Goal: Information Seeking & Learning: Learn about a topic

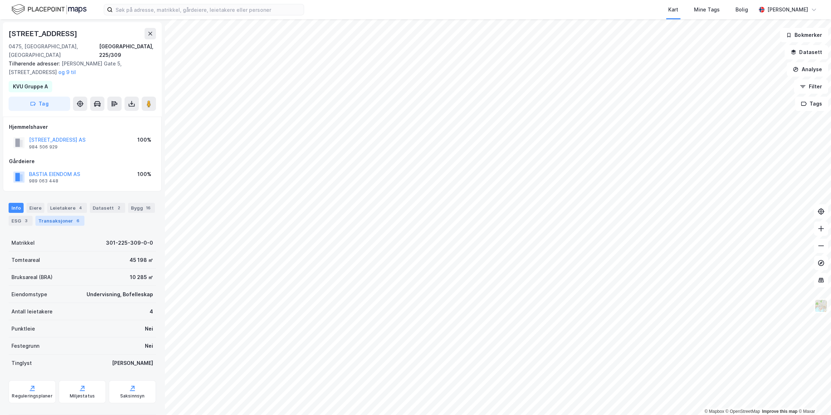
click at [54, 216] on div "Transaksjoner 6" at bounding box center [59, 221] width 49 height 10
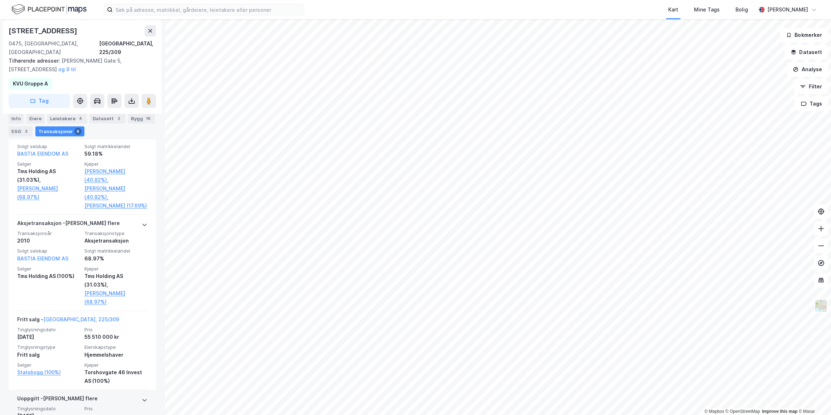
scroll to position [512, 0]
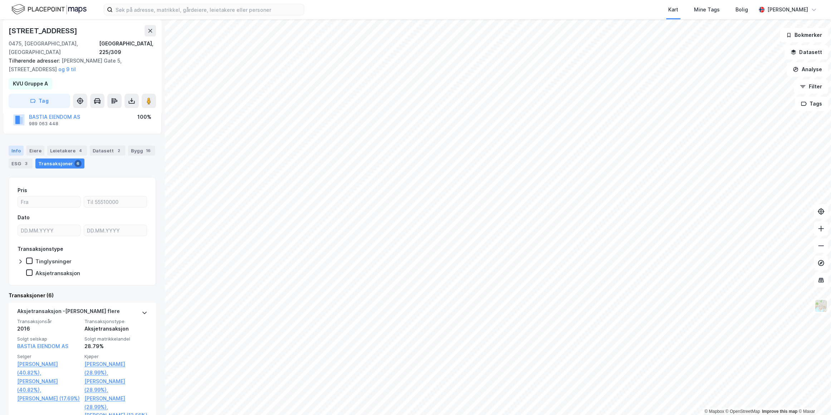
click at [18, 146] on div "Info" at bounding box center [16, 151] width 15 height 10
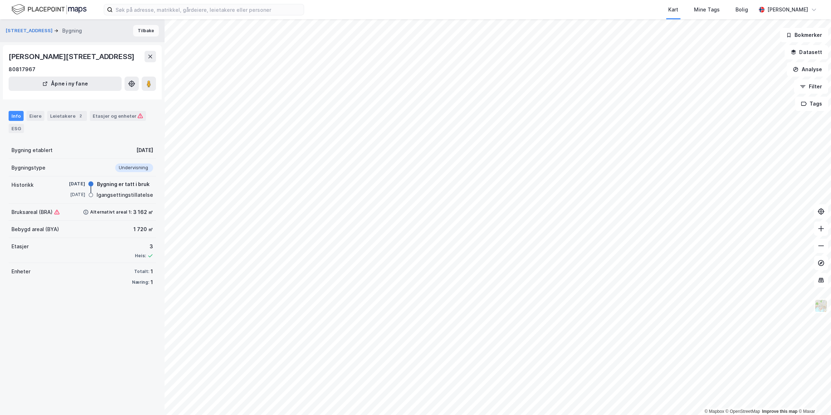
click at [138, 32] on button "Tilbake" at bounding box center [146, 30] width 26 height 11
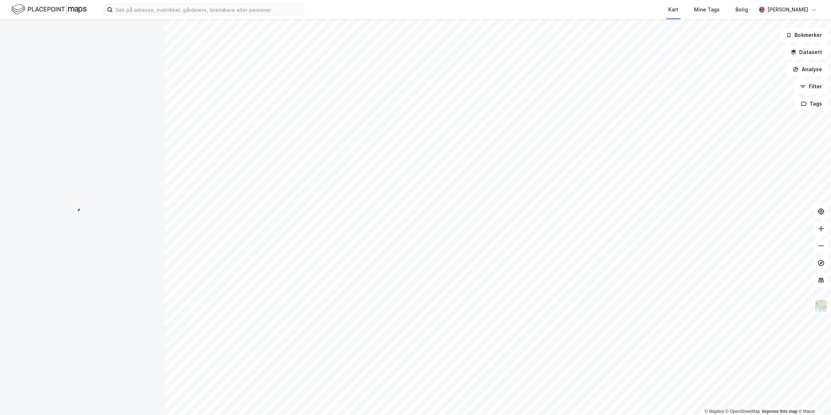
scroll to position [3, 0]
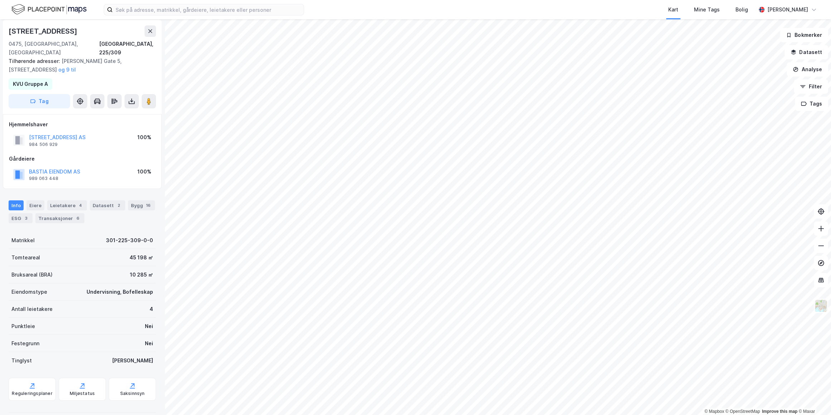
click at [62, 202] on div "Info Eiere Leietakere 4 Datasett 2 Bygg 16 ESG 3 Transaksjoner 6" at bounding box center [82, 211] width 147 height 23
click at [62, 200] on div "Leietakere 4" at bounding box center [67, 205] width 40 height 10
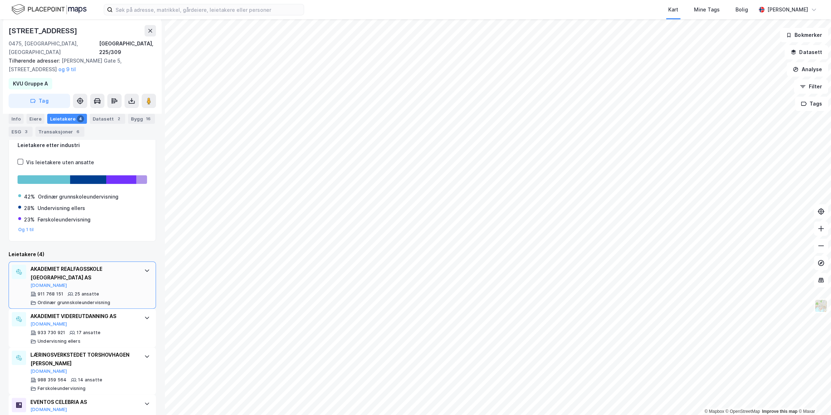
scroll to position [111, 0]
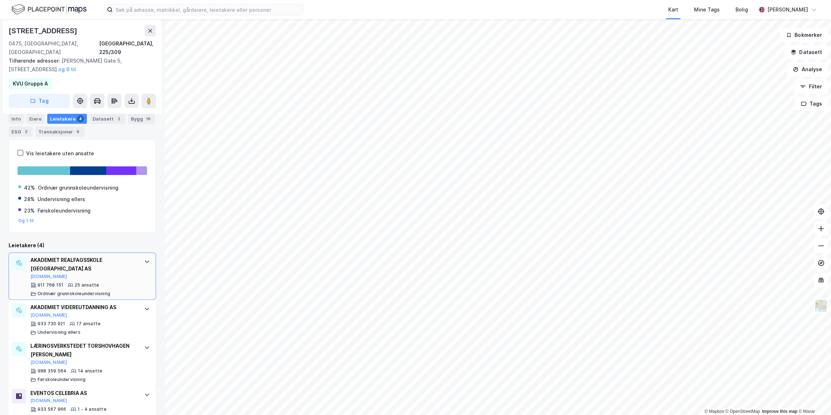
click at [118, 260] on div "AKADEMIET REALFAGSSKOLE [GEOGRAPHIC_DATA] AS [DOMAIN_NAME]" at bounding box center [83, 268] width 107 height 24
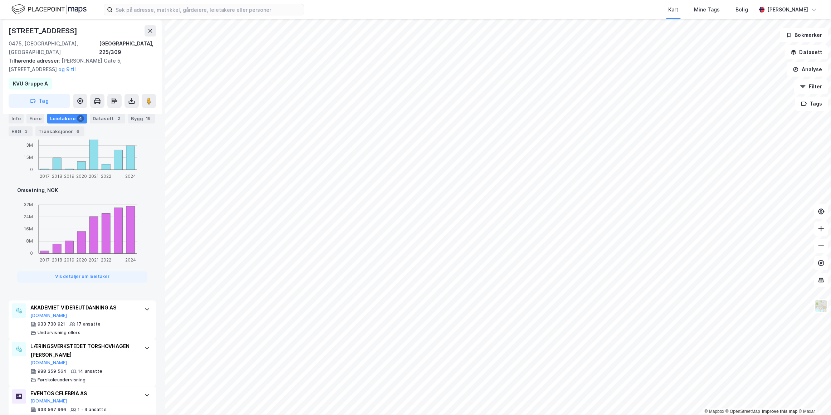
scroll to position [493, 0]
drag, startPoint x: 60, startPoint y: 132, endPoint x: 54, endPoint y: 135, distance: 7.2
click at [60, 132] on div "Transaksjoner 6" at bounding box center [59, 132] width 49 height 10
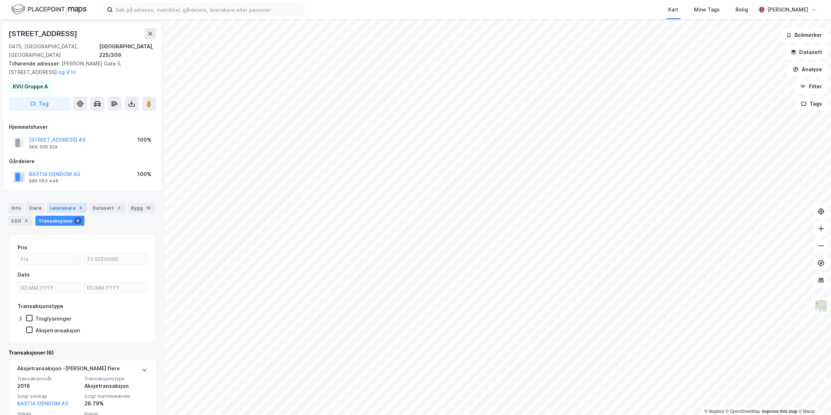
click at [63, 203] on div "Leietakere 4" at bounding box center [67, 208] width 40 height 10
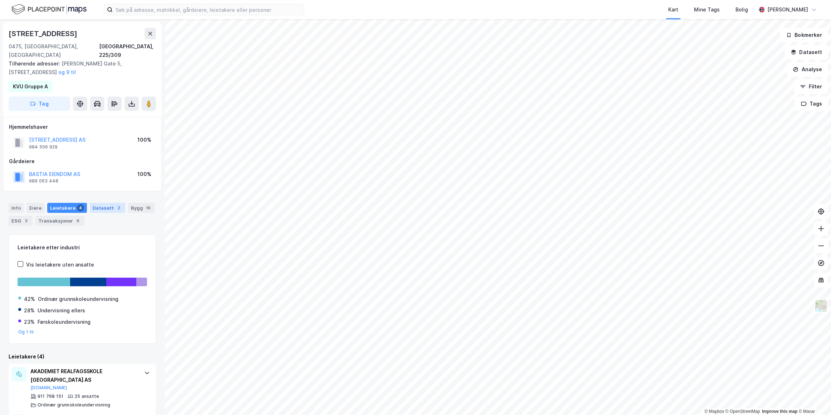
click at [98, 203] on div "Datasett 2" at bounding box center [107, 208] width 35 height 10
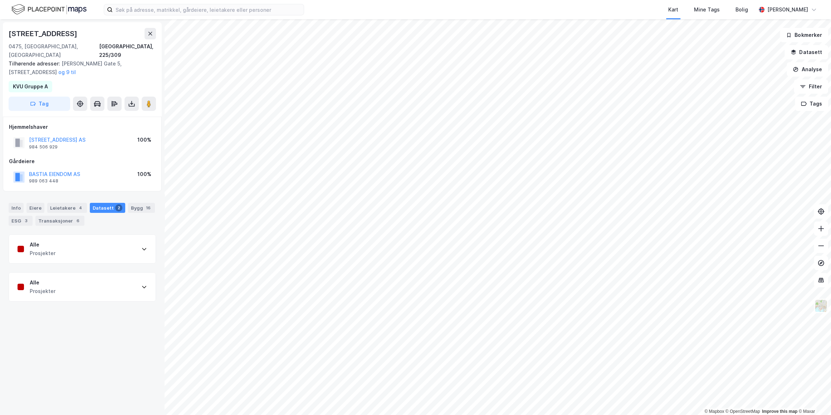
click at [95, 238] on div "Alle Prosjekter" at bounding box center [82, 249] width 147 height 29
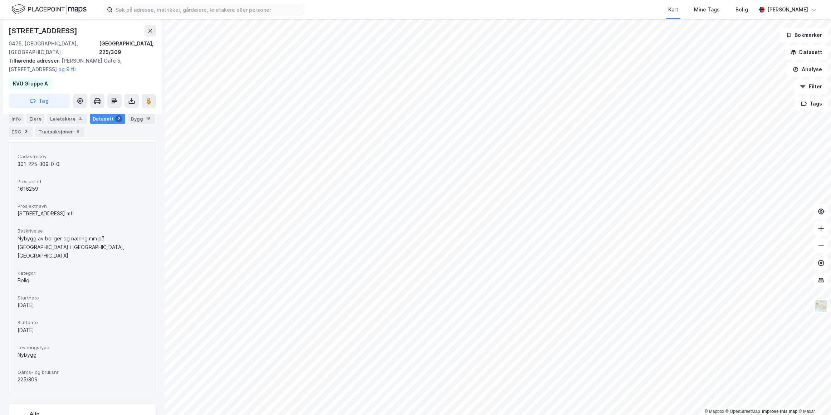
scroll to position [129, 0]
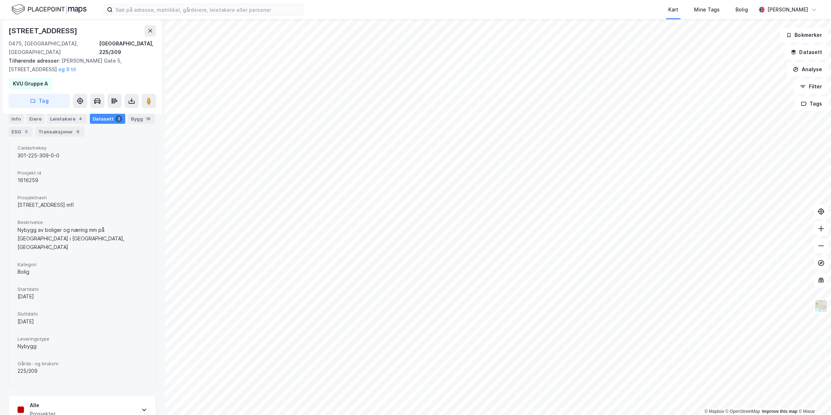
click at [90, 395] on div "Alle Prosjekter" at bounding box center [82, 409] width 147 height 29
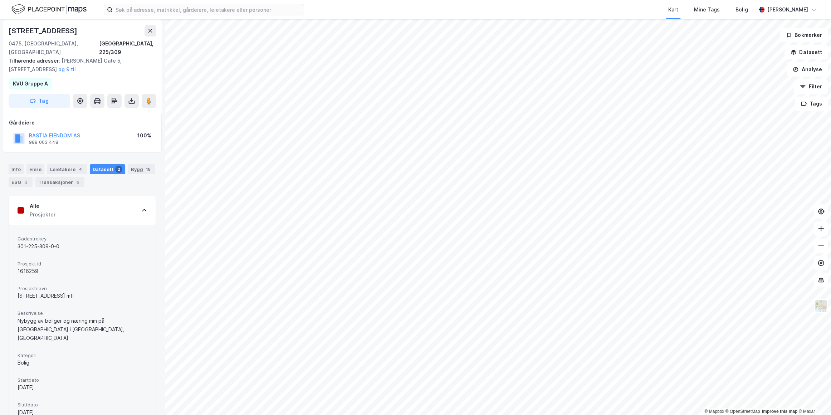
scroll to position [32, 0]
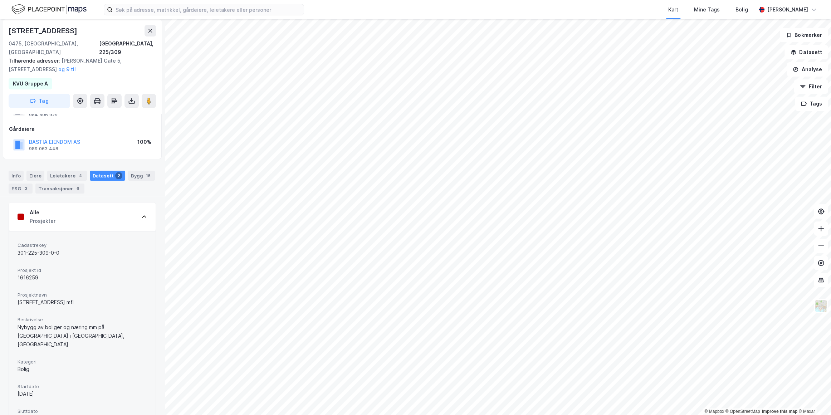
click at [42, 249] on div "301-225-309-0-0" at bounding box center [82, 253] width 129 height 9
click at [50, 280] on div "Cadastrekey 301-225-309-0-0 Prosjekt id 1616259 Prosjektnavn [STREET_ADDRESS] m…" at bounding box center [82, 357] width 129 height 235
drag, startPoint x: 73, startPoint y: 328, endPoint x: 10, endPoint y: 319, distance: 63.6
click at [10, 319] on div "Cadastrekey 301-225-309-0-0 Prosjekt id 1616259 Prosjektnavn [STREET_ADDRESS] m…" at bounding box center [82, 357] width 147 height 252
drag, startPoint x: 10, startPoint y: 319, endPoint x: 87, endPoint y: 331, distance: 77.8
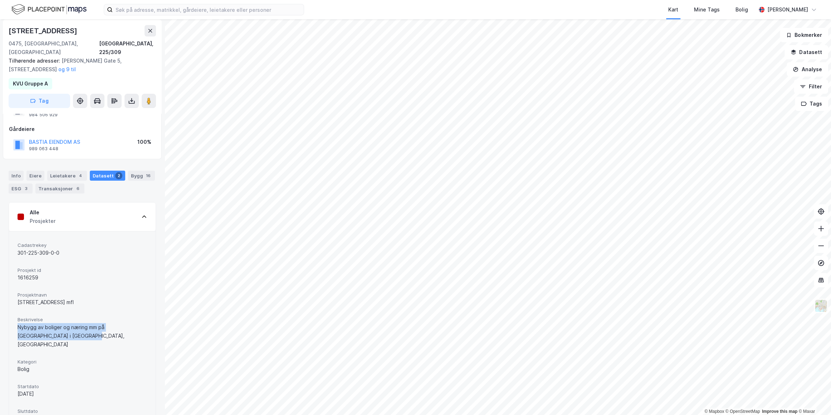
click at [87, 331] on div "Beskrivelse Nybygg av boliger og næring mm på [GEOGRAPHIC_DATA] i [GEOGRAPHIC_D…" at bounding box center [82, 332] width 129 height 36
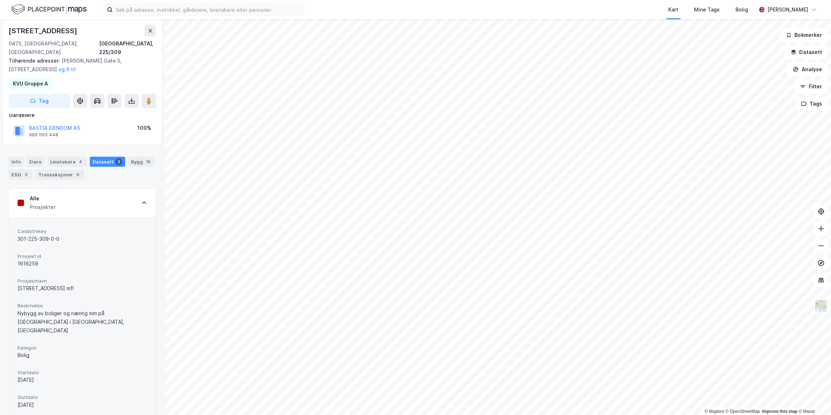
scroll to position [0, 0]
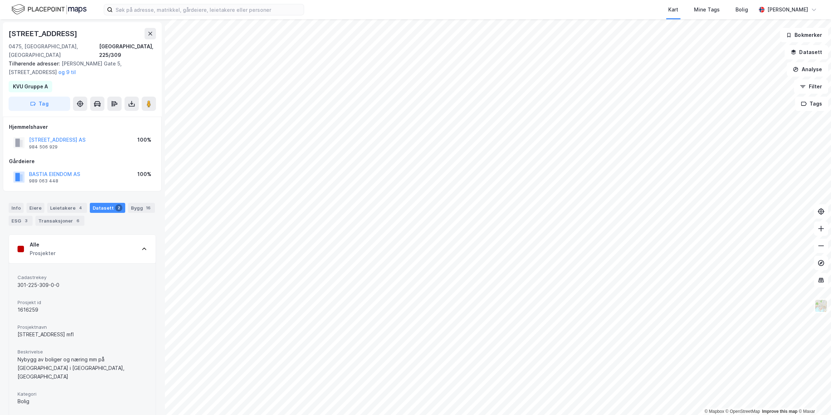
click at [103, 241] on div "Alle Prosjekter" at bounding box center [82, 249] width 147 height 29
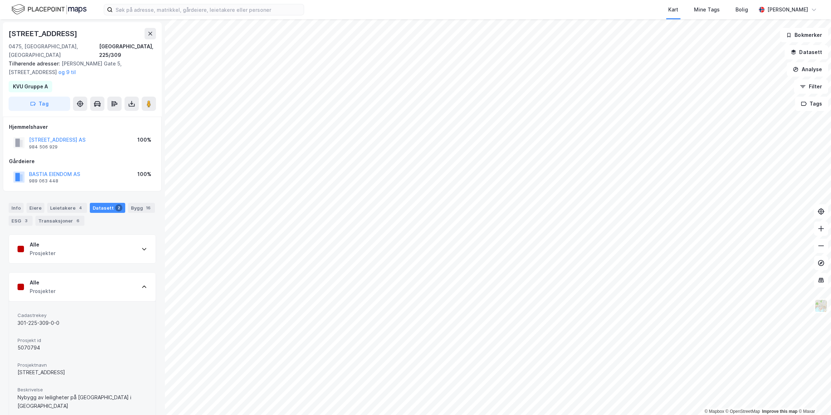
click at [51, 287] on div "Prosjekter" at bounding box center [43, 291] width 26 height 9
click at [134, 203] on div "Bygg 16" at bounding box center [141, 208] width 27 height 10
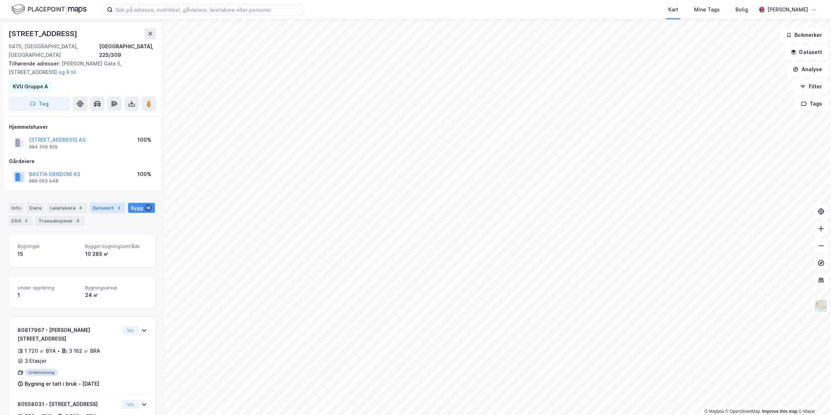
click at [115, 204] on div "2" at bounding box center [118, 207] width 7 height 7
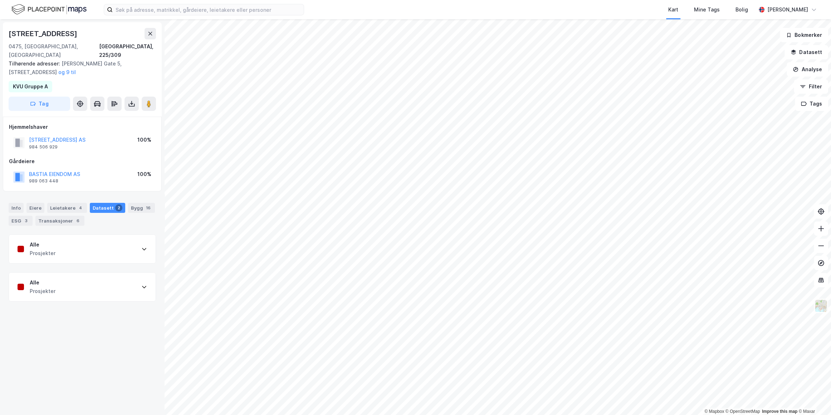
click at [84, 246] on div "Alle Prosjekter" at bounding box center [82, 249] width 147 height 29
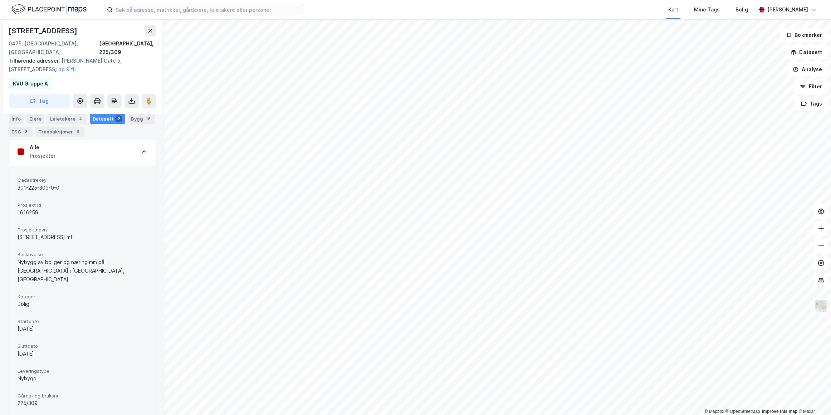
scroll to position [129, 0]
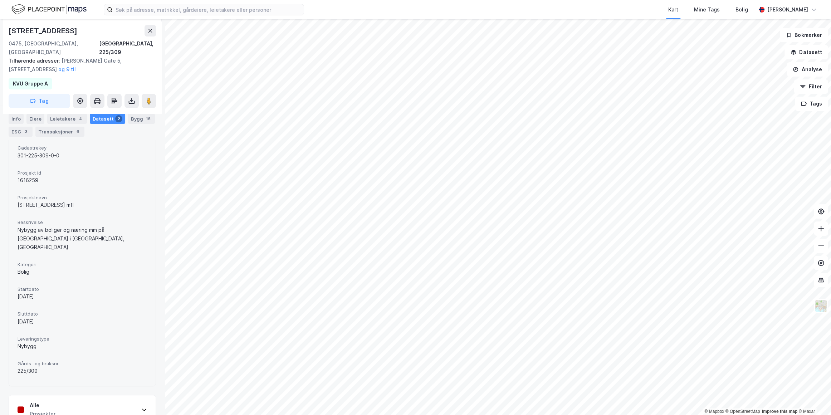
click at [69, 367] on div "225/309" at bounding box center [82, 371] width 129 height 9
click at [85, 395] on div "Alle Prosjekter" at bounding box center [82, 409] width 147 height 29
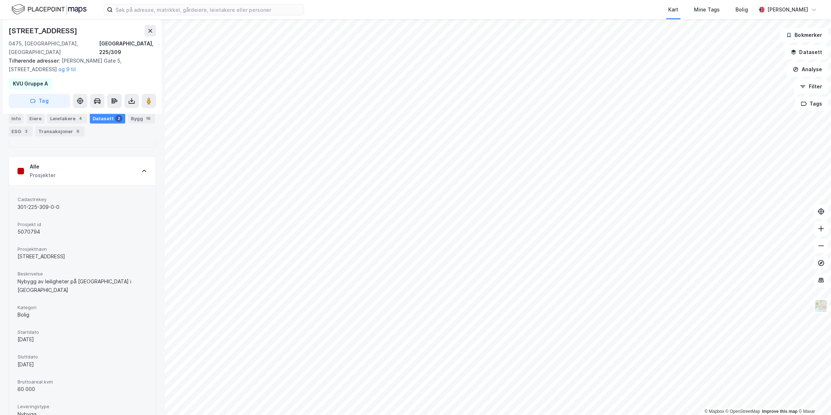
scroll to position [357, 0]
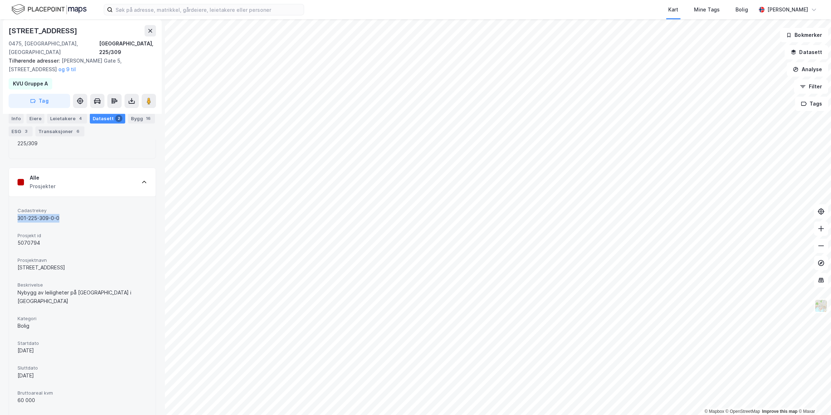
drag, startPoint x: 59, startPoint y: 201, endPoint x: 16, endPoint y: 205, distance: 43.1
click at [16, 205] on div "Cadastrekey 301-225-309-0-0 Prosjekt id 5070794 Prosjektnavn [STREET_ADDRESS] B…" at bounding box center [82, 330] width 147 height 269
drag, startPoint x: 16, startPoint y: 205, endPoint x: 43, endPoint y: 225, distance: 33.5
click at [43, 239] on div "5070794" at bounding box center [82, 243] width 129 height 9
drag, startPoint x: 40, startPoint y: 228, endPoint x: 14, endPoint y: 227, distance: 26.8
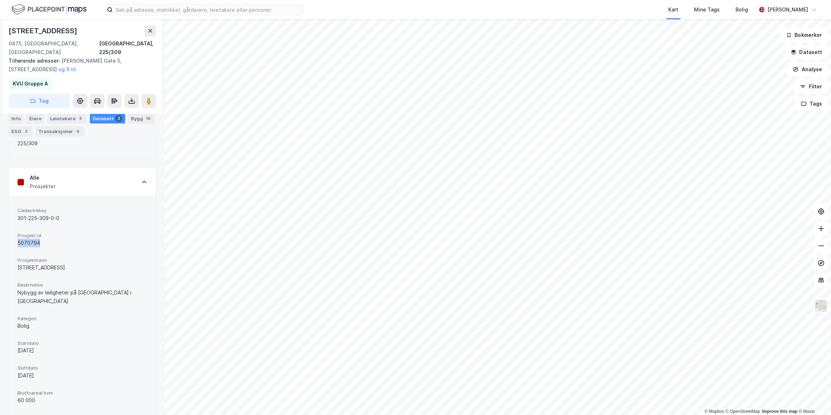
click at [14, 227] on div "Cadastrekey 301-225-309-0-0 Prosjekt id 5070794 Prosjektnavn [STREET_ADDRESS] B…" at bounding box center [82, 330] width 147 height 269
drag, startPoint x: 14, startPoint y: 227, endPoint x: 31, endPoint y: 231, distance: 17.9
click at [31, 231] on div "Prosjekt id 5070794" at bounding box center [82, 239] width 129 height 19
drag, startPoint x: 56, startPoint y: 252, endPoint x: 15, endPoint y: 253, distance: 41.1
click at [15, 253] on div "Cadastrekey 301-225-309-0-0 Prosjekt id 5070794 Prosjektnavn [STREET_ADDRESS] B…" at bounding box center [82, 330] width 147 height 269
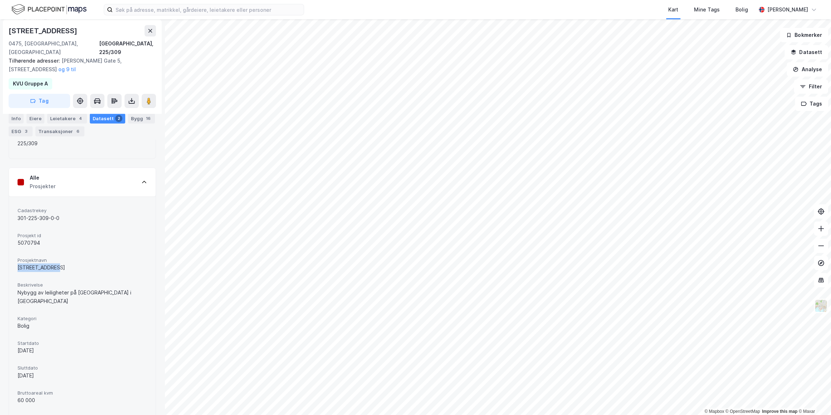
copy div "[STREET_ADDRESS]"
click at [129, 168] on div "Alle Prosjekter" at bounding box center [82, 182] width 147 height 29
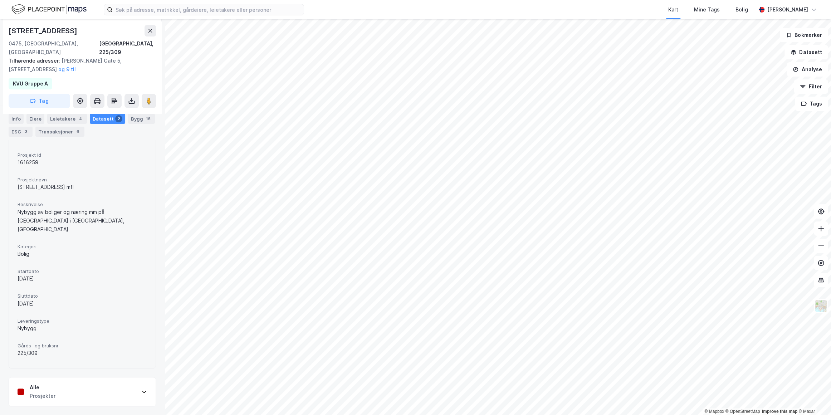
scroll to position [129, 0]
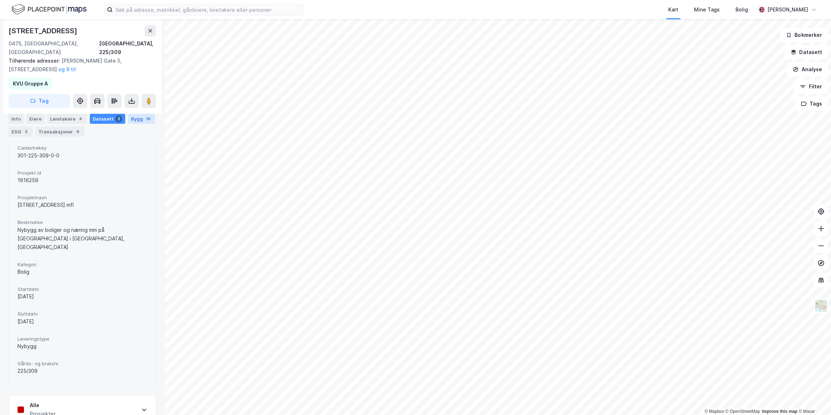
click at [130, 114] on div "Bygg 16" at bounding box center [141, 119] width 27 height 10
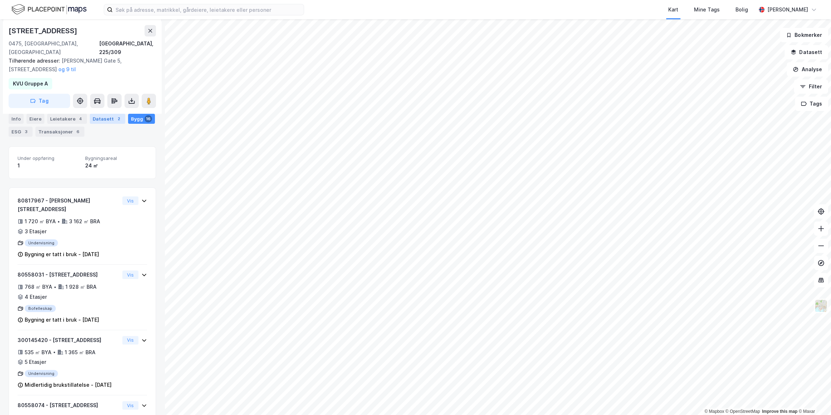
click at [115, 120] on div "2" at bounding box center [118, 118] width 7 height 7
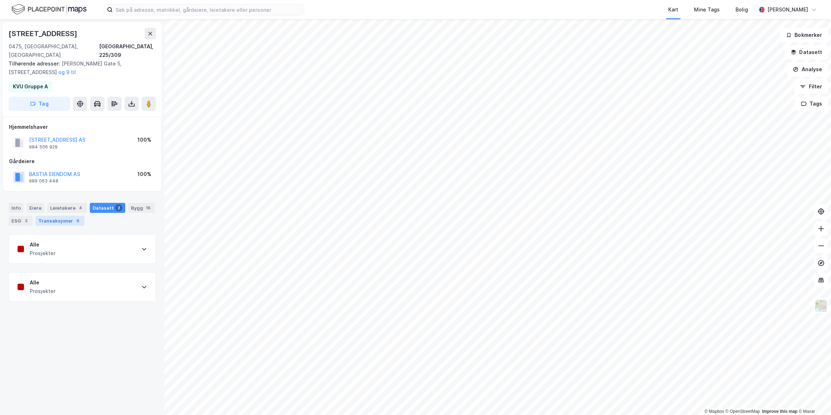
click at [75, 217] on div "6" at bounding box center [77, 220] width 7 height 7
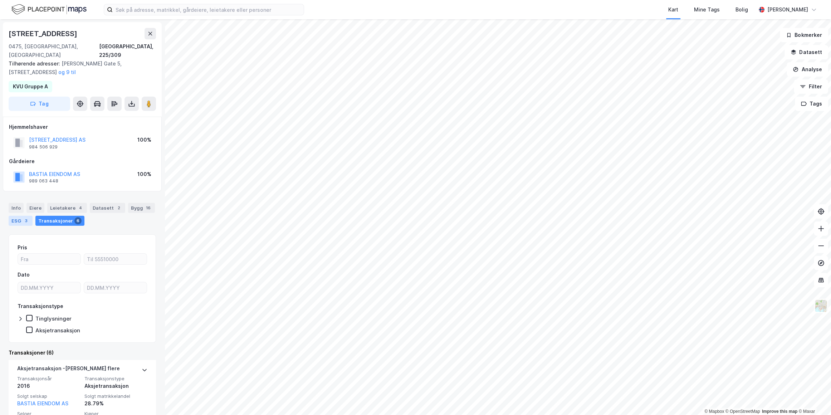
click at [27, 217] on div "3" at bounding box center [26, 220] width 7 height 7
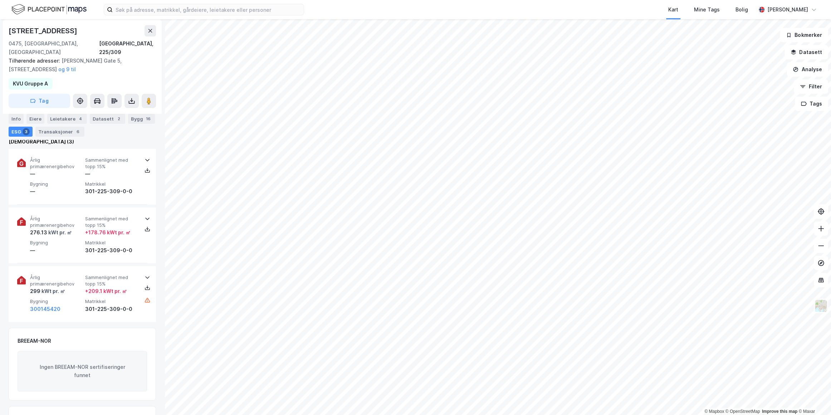
scroll to position [65, 0]
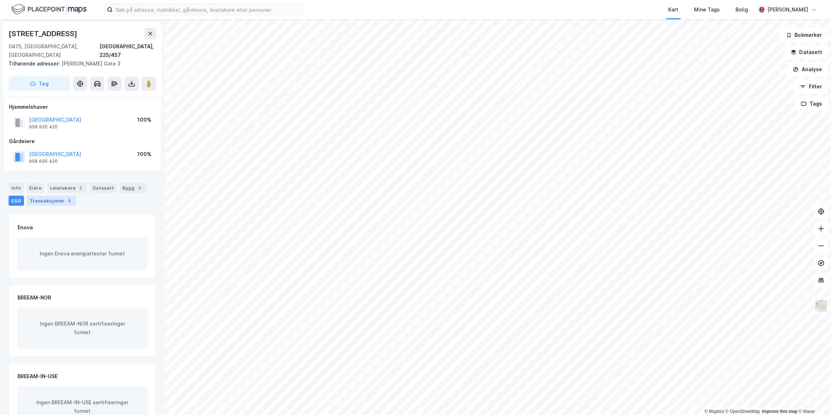
click at [68, 197] on div "5" at bounding box center [69, 200] width 7 height 7
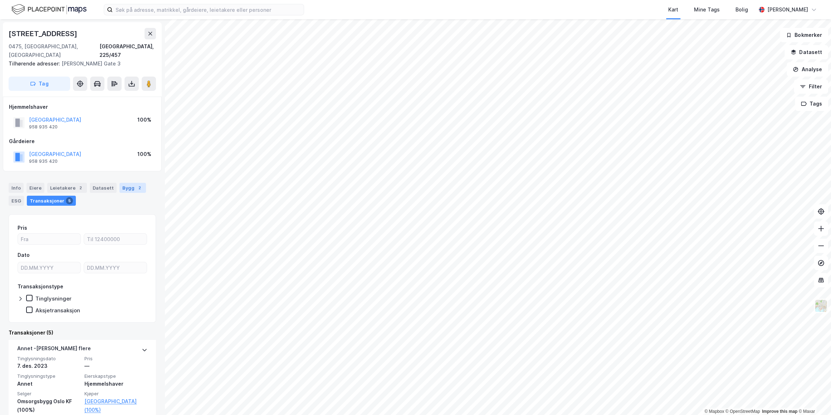
click at [123, 183] on div "Bygg 2" at bounding box center [132, 188] width 26 height 10
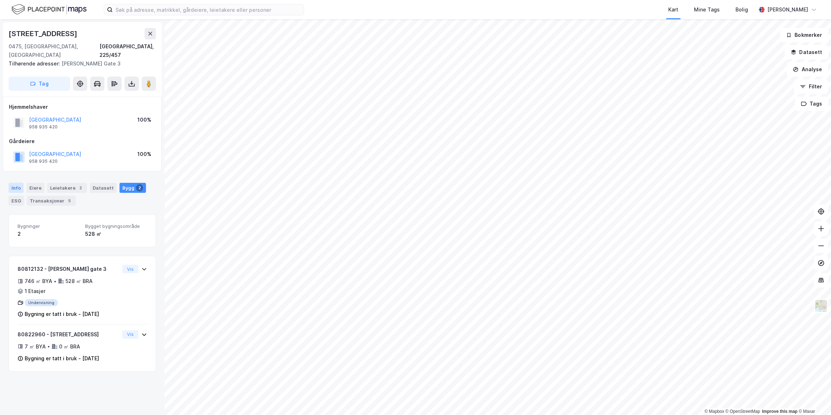
click at [18, 183] on div "Info" at bounding box center [16, 188] width 15 height 10
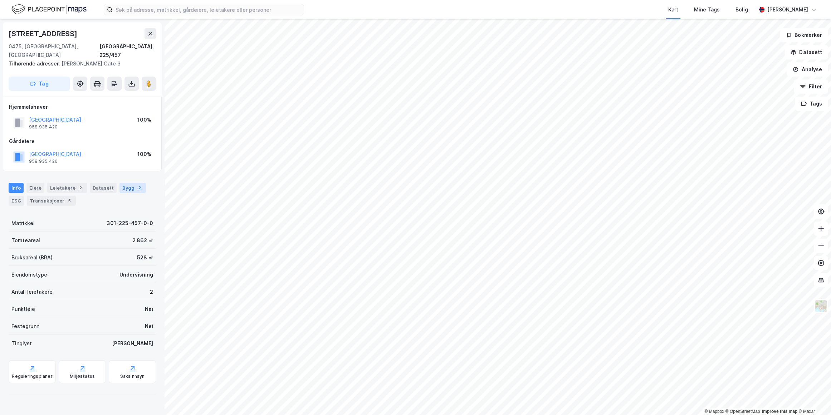
click at [119, 183] on div "Bygg 2" at bounding box center [132, 188] width 26 height 10
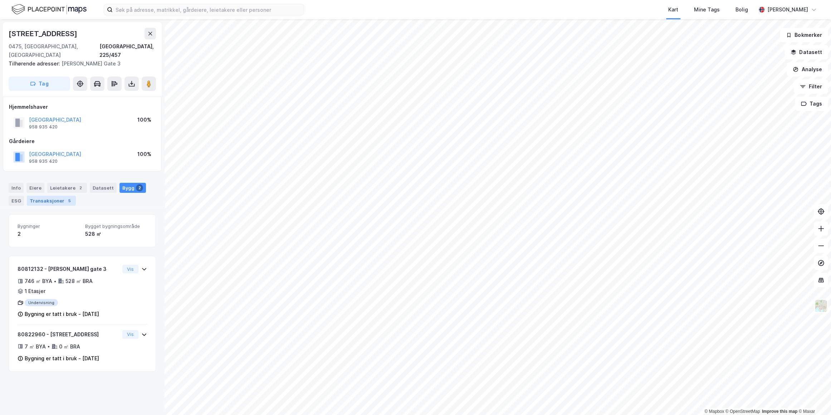
click at [67, 197] on div "5" at bounding box center [69, 200] width 7 height 7
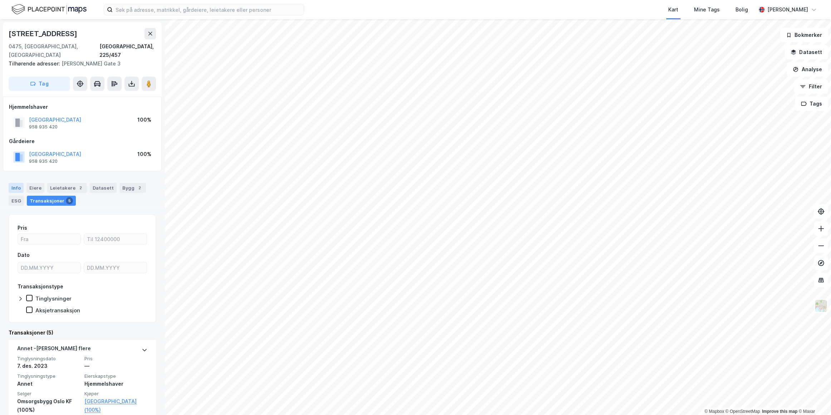
click at [20, 183] on div "Info" at bounding box center [16, 188] width 15 height 10
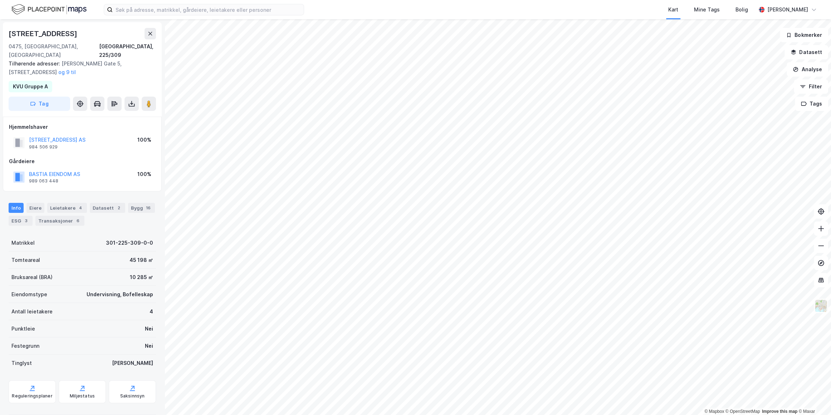
scroll to position [3, 0]
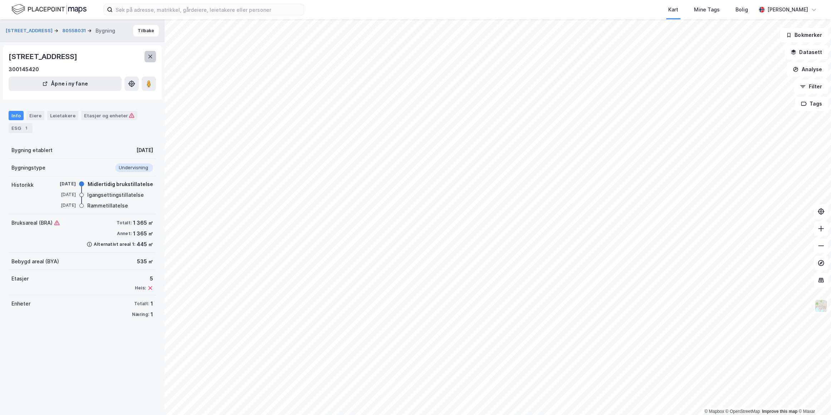
click at [153, 54] on button at bounding box center [149, 56] width 11 height 11
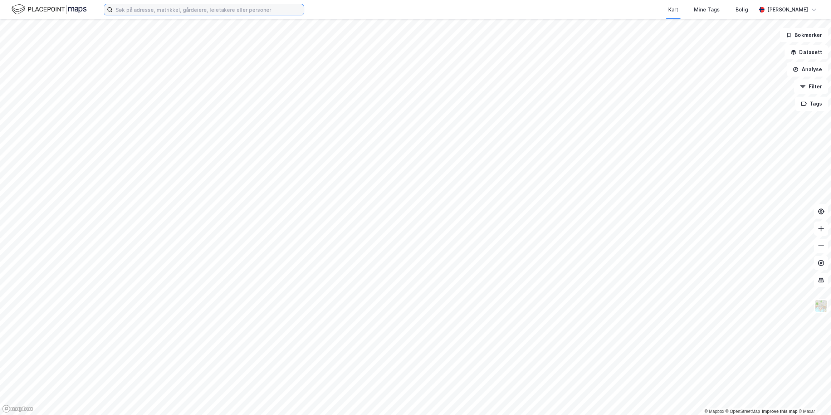
click at [246, 7] on input at bounding box center [208, 9] width 191 height 11
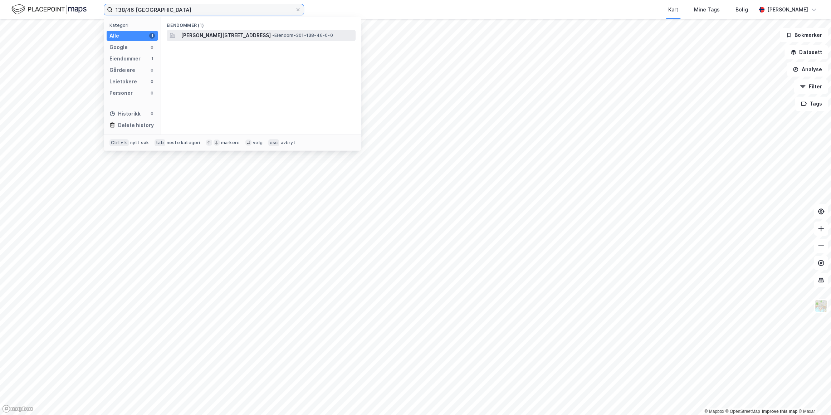
type input "138/46 [GEOGRAPHIC_DATA]"
click at [258, 38] on span "[PERSON_NAME][STREET_ADDRESS]" at bounding box center [226, 35] width 90 height 9
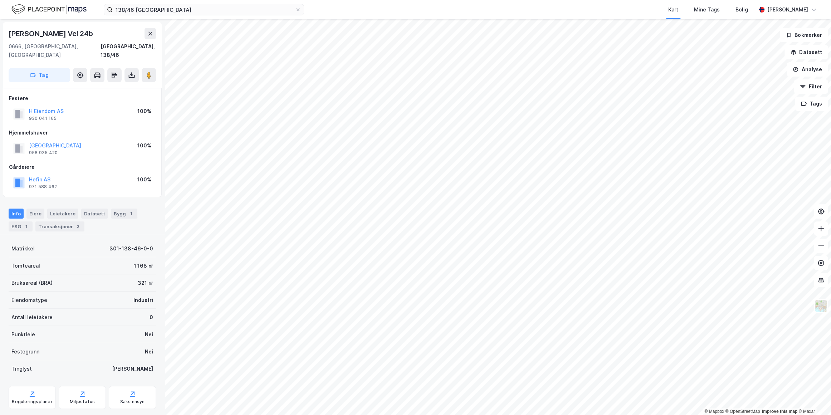
scroll to position [3, 0]
click at [51, 219] on div "Transaksjoner 2" at bounding box center [59, 224] width 49 height 10
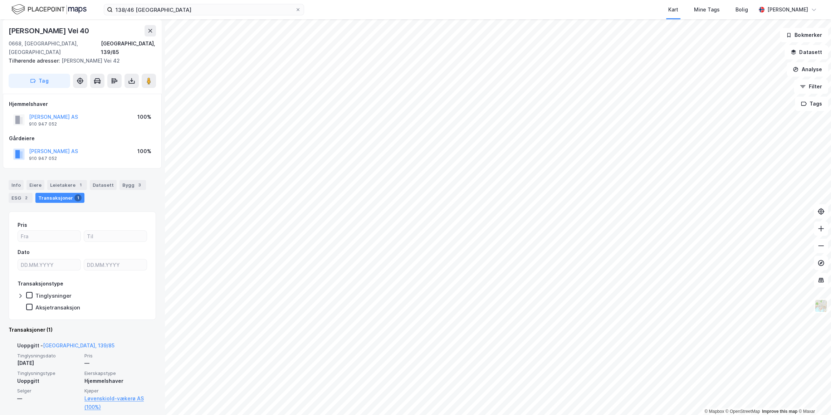
scroll to position [3, 0]
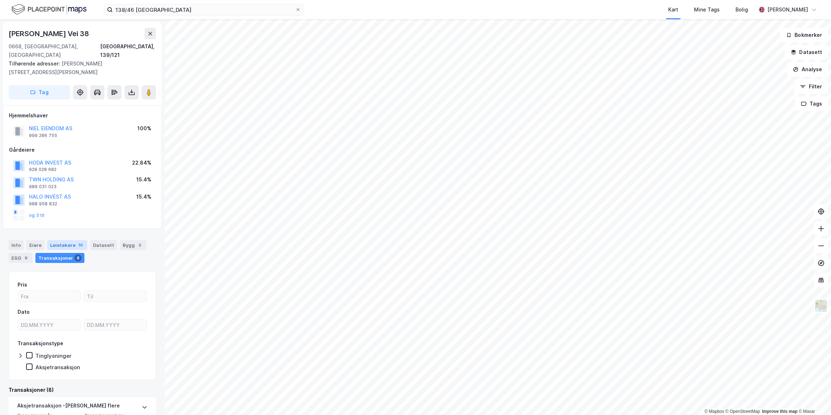
click at [73, 240] on div "Leietakere 10" at bounding box center [67, 245] width 40 height 10
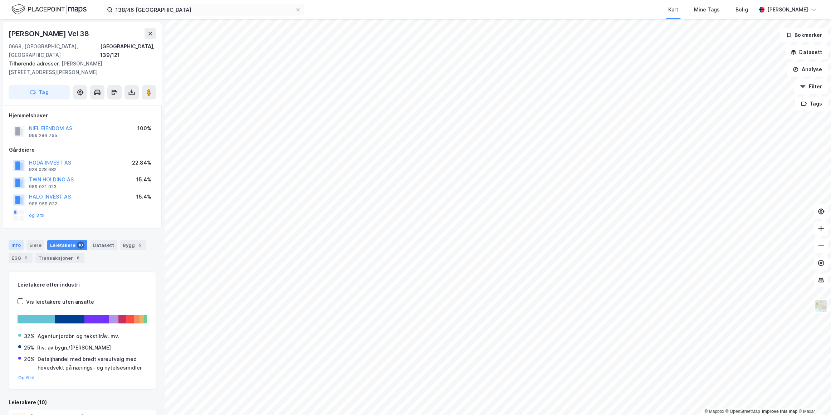
click at [14, 240] on div "Info" at bounding box center [16, 245] width 15 height 10
